Goal: Navigation & Orientation: Go to known website

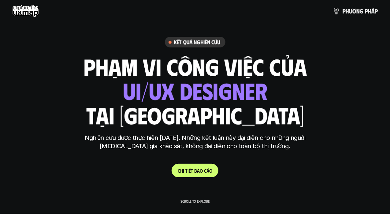
click at [26, 16] on use at bounding box center [25, 11] width 27 height 12
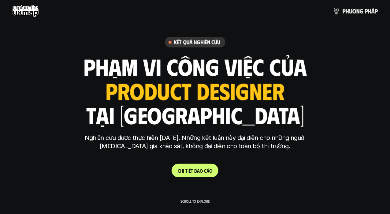
click at [26, 16] on use at bounding box center [25, 11] width 27 height 12
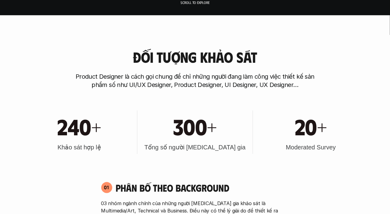
scroll to position [203, 0]
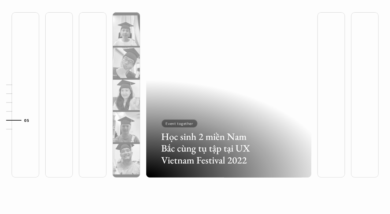
scroll to position [1855, 0]
